Goal: Transaction & Acquisition: Purchase product/service

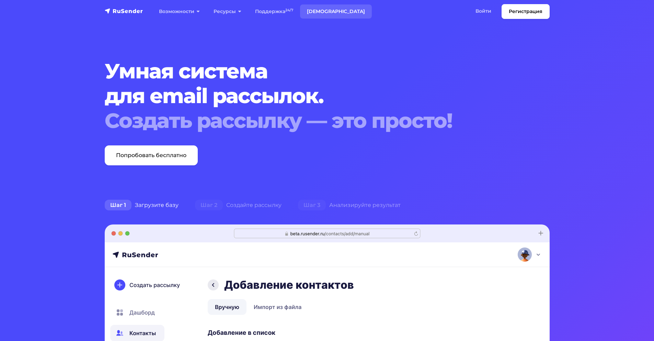
click at [310, 11] on link "[DEMOGRAPHIC_DATA]" at bounding box center [336, 11] width 72 height 14
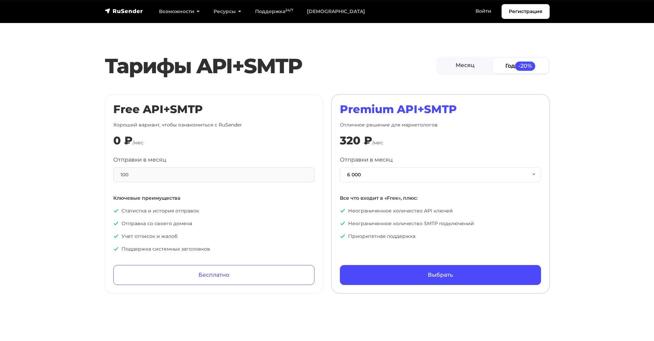
scroll to position [272, 0]
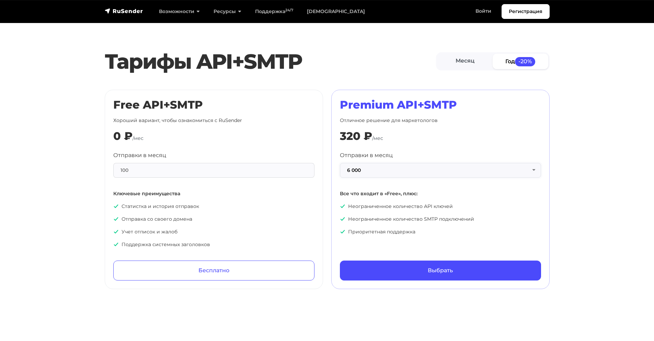
click at [439, 169] on button "6 000" at bounding box center [440, 170] width 201 height 15
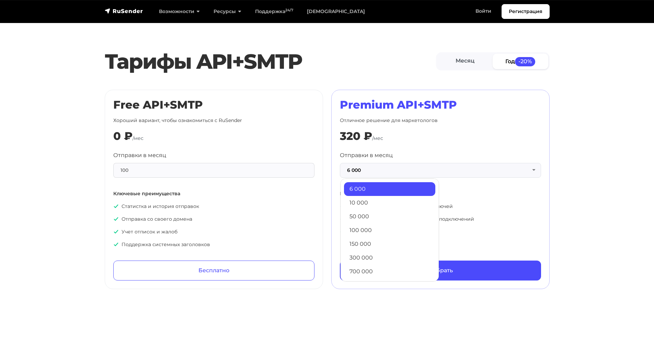
click at [408, 198] on link "10 000" at bounding box center [389, 203] width 91 height 14
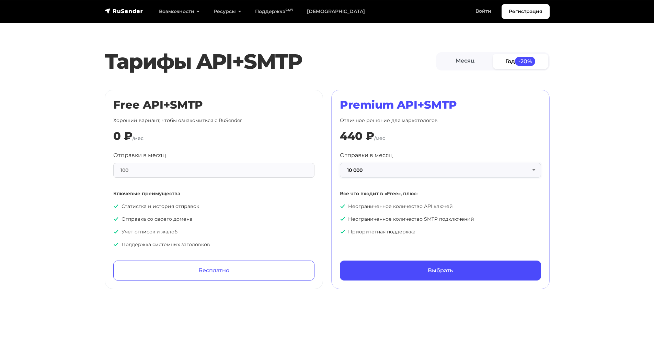
click at [431, 170] on button "10 000" at bounding box center [440, 170] width 201 height 15
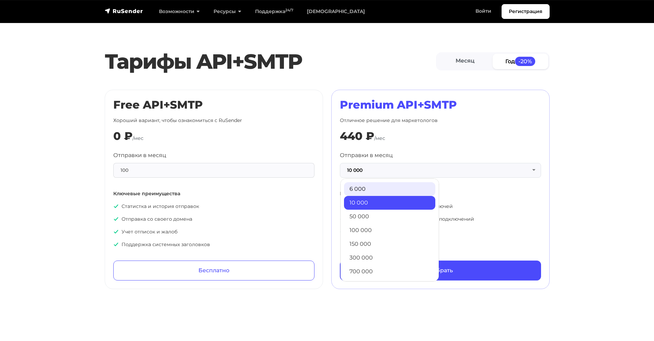
click at [371, 191] on link "6 000" at bounding box center [389, 189] width 91 height 14
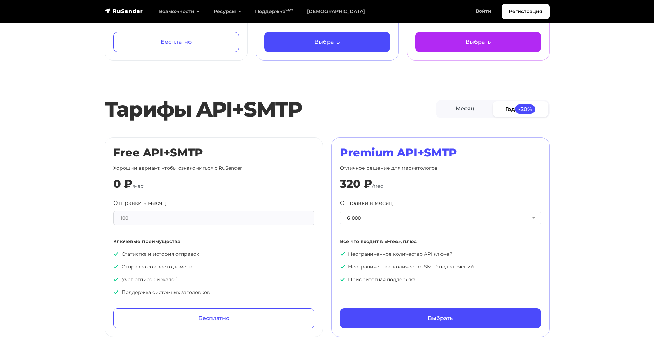
scroll to position [0, 0]
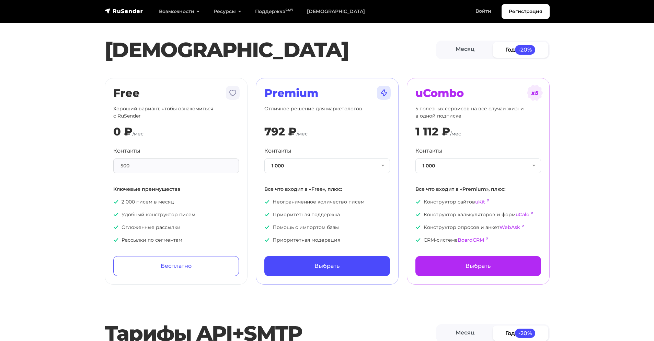
click at [201, 143] on div "Free Хороший вариант, чтобы ознакомиться с RuSender 0 ₽ /мес Контакты 500 Ключе…" at bounding box center [176, 181] width 126 height 189
click at [193, 133] on div "0 ₽ /мес" at bounding box center [176, 131] width 126 height 13
click at [197, 183] on div "Контакты 500 Ключевые преимущества 2 000 писем в месяц Удобный конструктор писе…" at bounding box center [176, 195] width 126 height 97
click at [181, 202] on p "2 000 писем в месяц" at bounding box center [176, 201] width 126 height 7
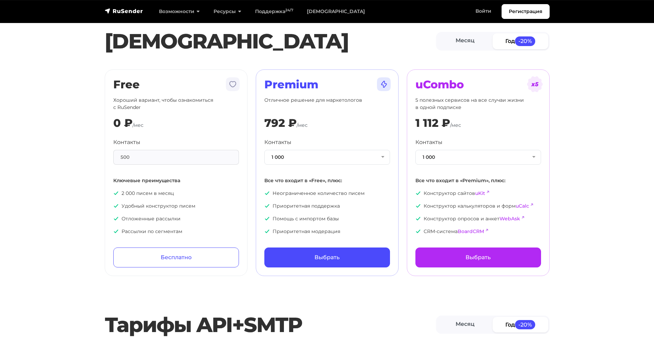
click at [177, 199] on ul "2 000 писем в месяц Удобный конструктор писем Отложенные рассылки Рассылки по с…" at bounding box center [176, 212] width 126 height 45
click at [171, 237] on div "Free Хороший вариант, чтобы ознакомиться с RuSender 0 ₽ /мес Контакты 500 Ключе…" at bounding box center [176, 172] width 126 height 189
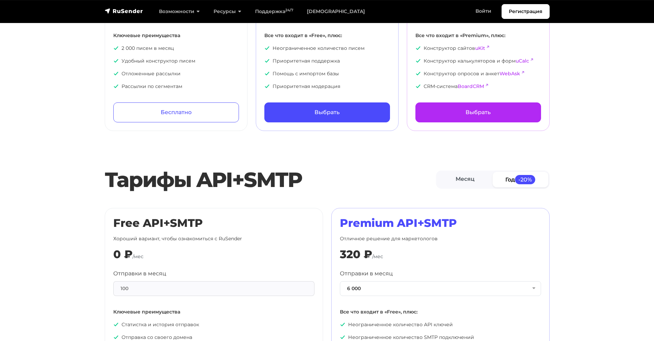
scroll to position [193, 0]
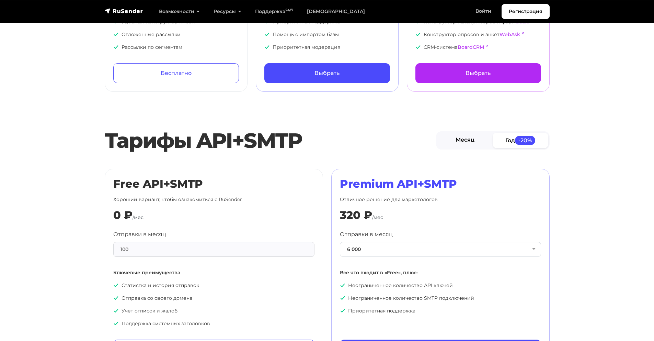
click at [471, 146] on link "Месяц" at bounding box center [466, 140] width 56 height 15
click at [472, 141] on link "Месяц" at bounding box center [465, 140] width 56 height 15
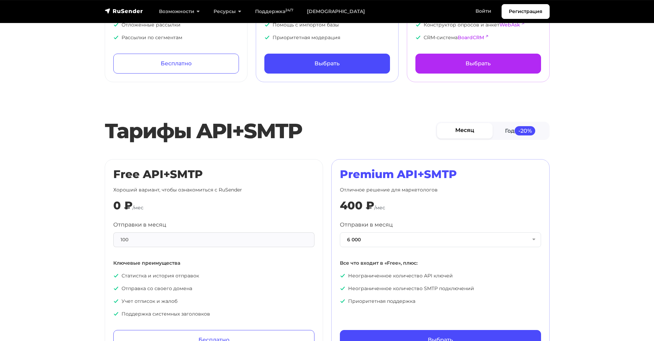
scroll to position [0, 0]
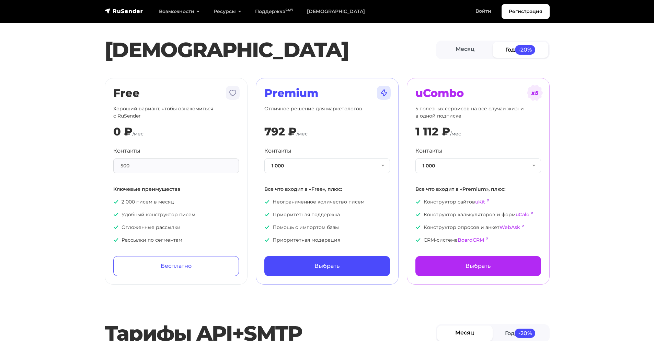
click at [328, 201] on p "Неограниченное количество писем" at bounding box center [328, 201] width 126 height 7
click at [159, 199] on p "2 000 писем в месяц" at bounding box center [176, 201] width 126 height 7
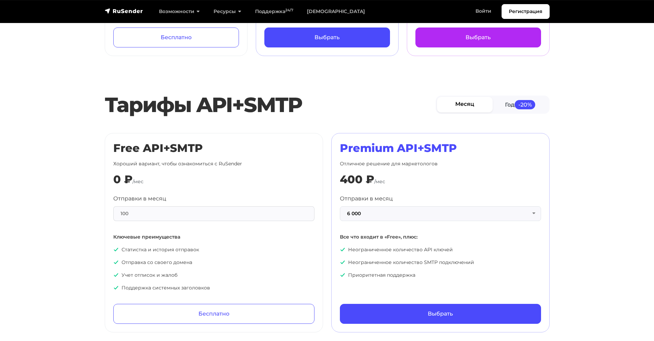
scroll to position [43, 0]
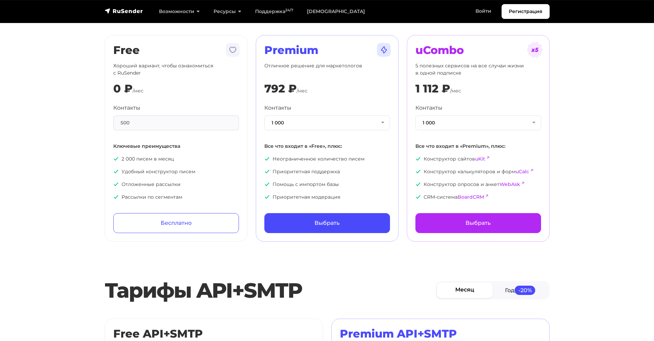
click at [449, 166] on ul "Конструктор сайтов uKit Конструктор калькуляторов и форм uCalc Конструктор опро…" at bounding box center [479, 177] width 126 height 45
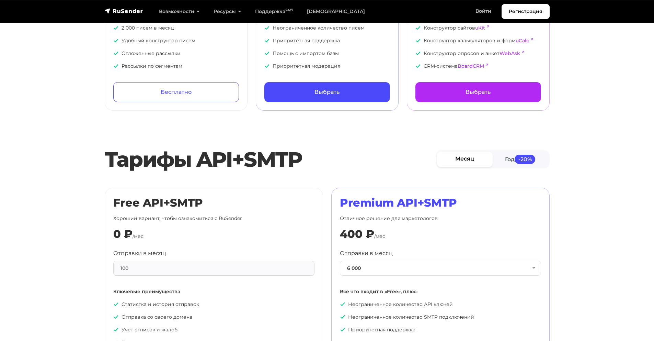
click at [403, 211] on div "Premium API+SMTP Отличное решение для маркетологов 400 ₽ /мес Отправки в месяц …" at bounding box center [440, 287] width 201 height 182
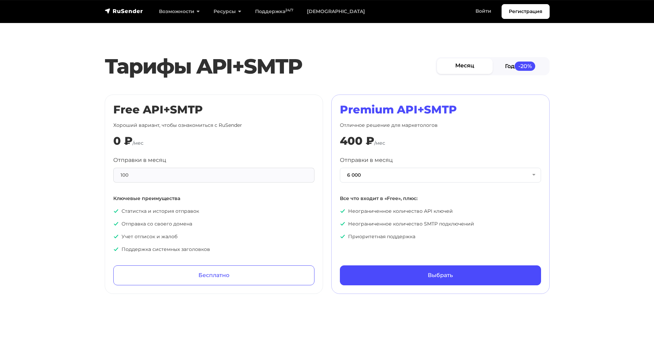
click at [515, 69] on link "Год -20%" at bounding box center [521, 65] width 56 height 15
click at [469, 71] on link "Месяц" at bounding box center [466, 65] width 56 height 15
click at [388, 184] on div "Отправки в месяц 6 000 6 000 10 000 50 000 100 000 150 000 300 000 700 000 1 50…" at bounding box center [440, 198] width 201 height 84
click at [386, 178] on button "6 000" at bounding box center [440, 175] width 201 height 15
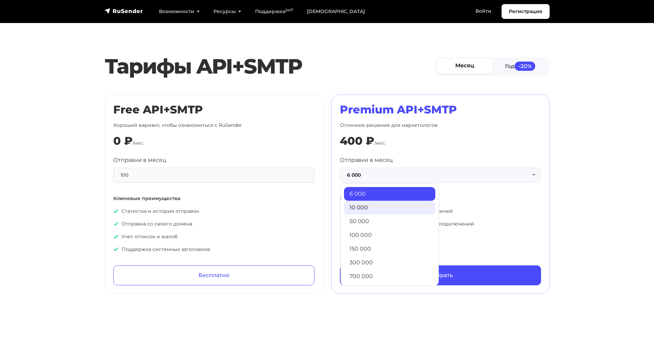
click at [380, 204] on link "10 000" at bounding box center [389, 208] width 91 height 14
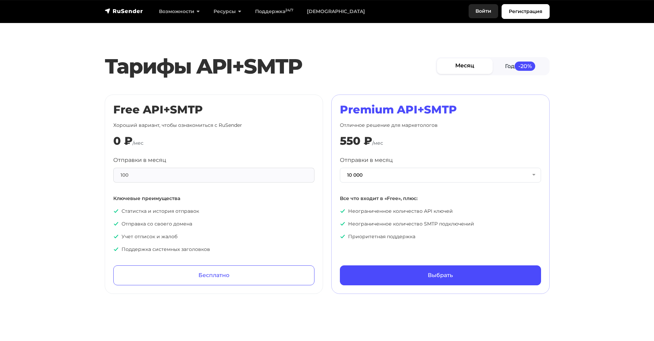
click at [481, 15] on link "Войти" at bounding box center [484, 11] width 30 height 14
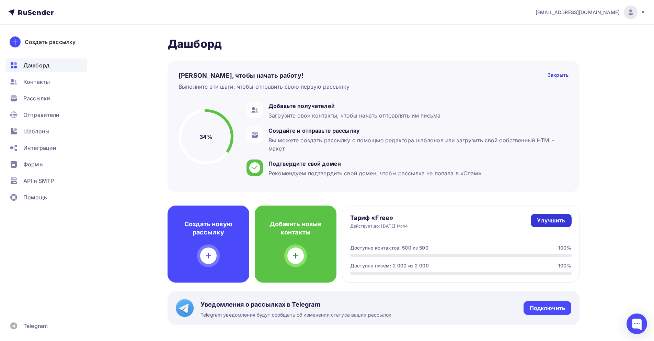
click at [543, 222] on div "Улучшить" at bounding box center [551, 220] width 28 height 8
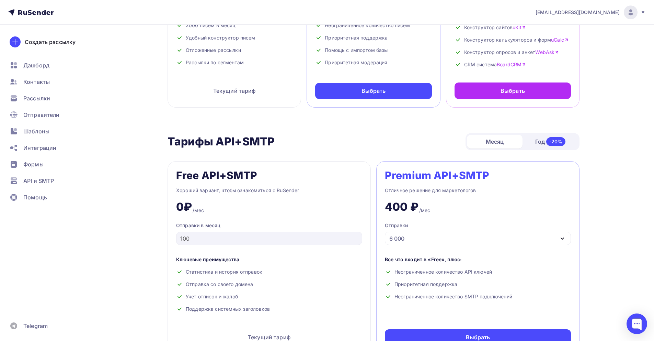
click at [455, 216] on div "Premium API+SMTP Отличное решение для маркетологов 400 ₽ /мес Отправки 6 000 6 …" at bounding box center [478, 257] width 203 height 193
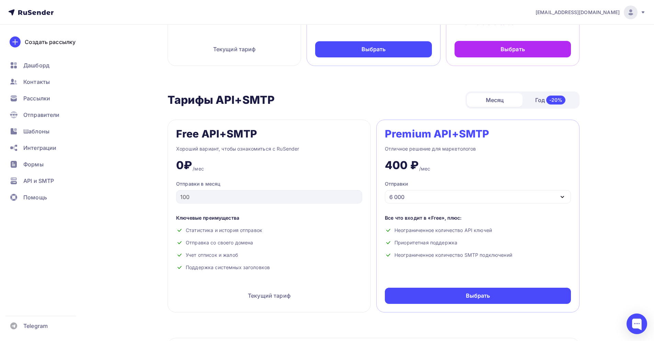
scroll to position [209, 0]
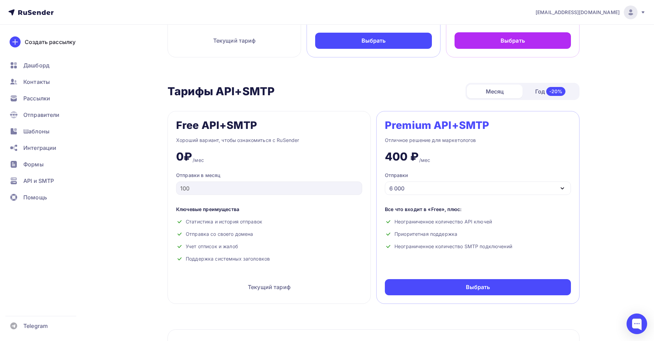
click at [444, 303] on div "Premium API+SMTP Отличное решение для маркетологов 400 ₽ /мес Отправки 6 000 6 …" at bounding box center [478, 207] width 203 height 193
click at [445, 297] on div "Premium API+SMTP Отличное решение для маркетологов 400 ₽ /мес Отправки 6 000 6 …" at bounding box center [478, 207] width 203 height 193
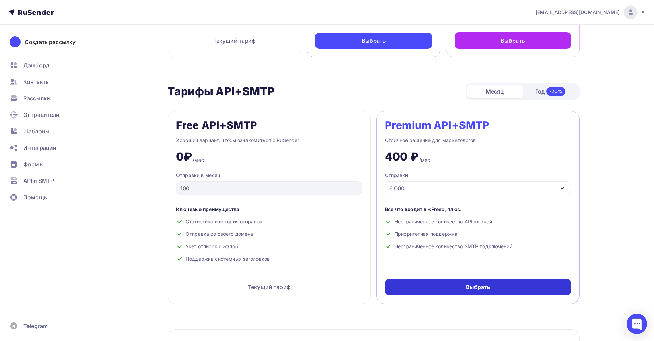
click at [451, 288] on div "Выбрать" at bounding box center [478, 287] width 186 height 16
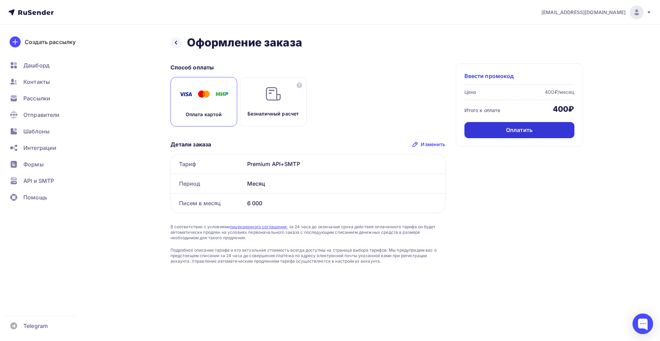
click at [482, 132] on div "Оплатить" at bounding box center [519, 130] width 110 height 16
